Goal: Task Accomplishment & Management: Complete application form

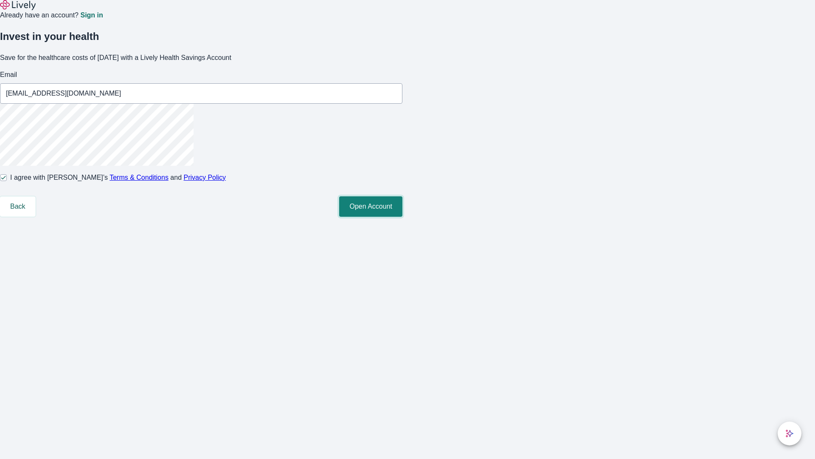
click at [402, 217] on button "Open Account" at bounding box center [370, 206] width 63 height 20
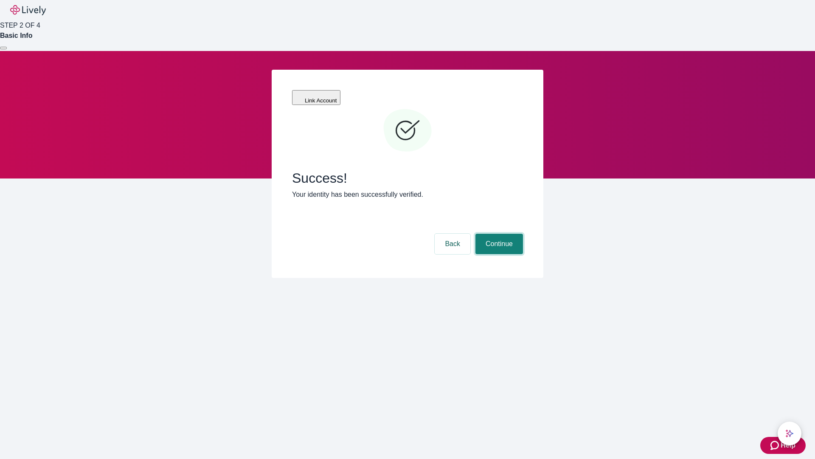
click at [498, 234] on button "Continue" at bounding box center [500, 244] width 48 height 20
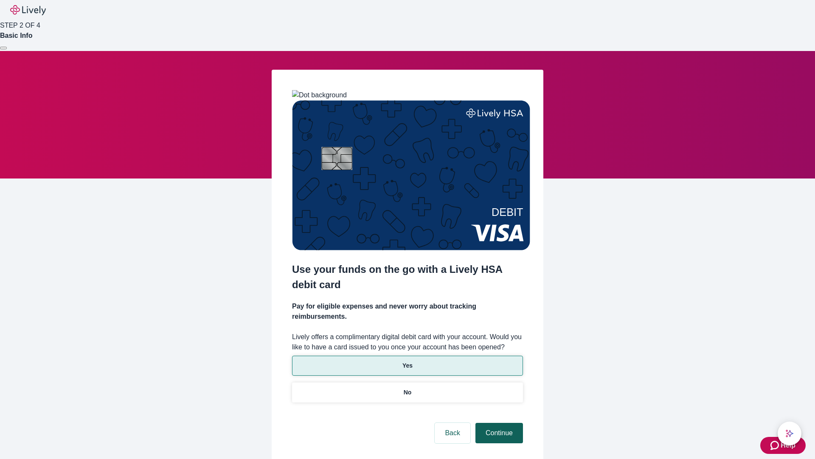
click at [407, 361] on p "Yes" at bounding box center [407, 365] width 10 height 9
click at [498, 422] on button "Continue" at bounding box center [500, 432] width 48 height 20
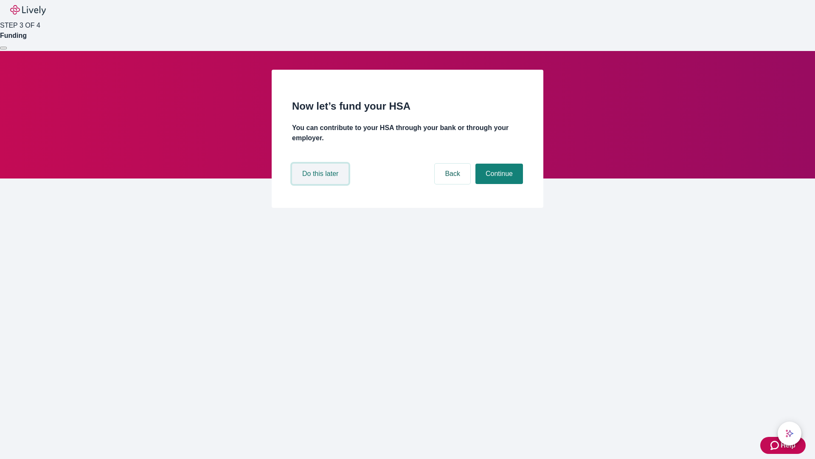
click at [321, 184] on button "Do this later" at bounding box center [320, 173] width 56 height 20
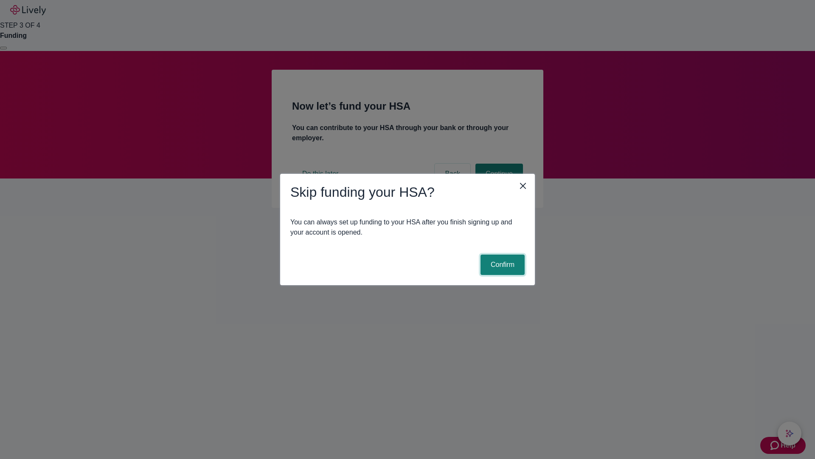
click at [501, 265] on button "Confirm" at bounding box center [503, 264] width 44 height 20
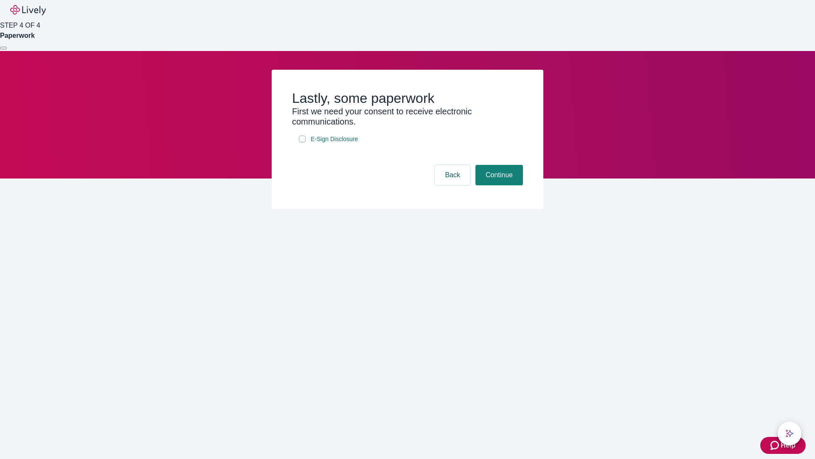
click at [302, 142] on input "E-Sign Disclosure" at bounding box center [302, 138] width 7 height 7
checkbox input "true"
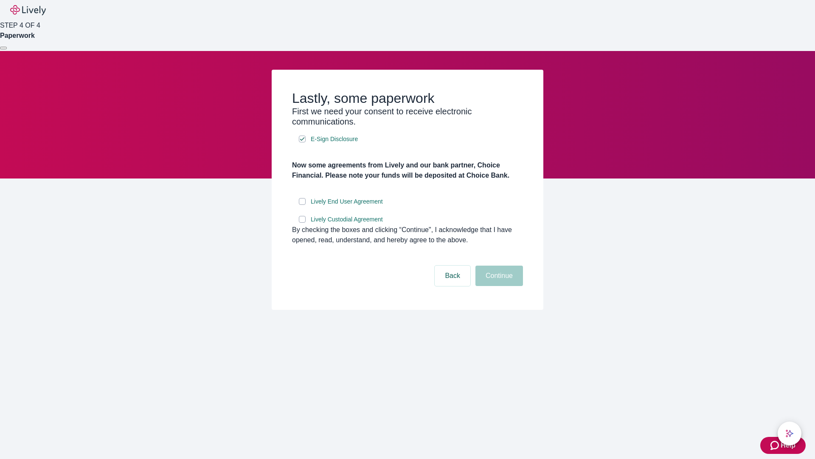
click at [302, 205] on input "Lively End User Agreement" at bounding box center [302, 201] width 7 height 7
checkbox input "true"
click at [302, 222] on input "Lively Custodial Agreement" at bounding box center [302, 219] width 7 height 7
checkbox input "true"
click at [498, 286] on button "Continue" at bounding box center [500, 275] width 48 height 20
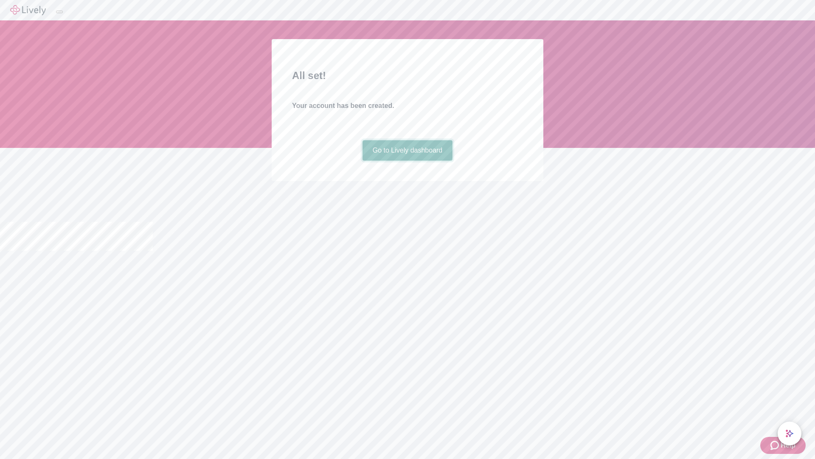
click at [407, 160] on link "Go to Lively dashboard" at bounding box center [408, 150] width 90 height 20
